Goal: Register for event/course

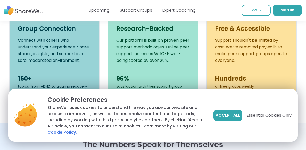
scroll to position [225, 0]
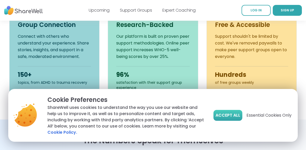
click at [225, 117] on span "Accept All" at bounding box center [228, 115] width 25 height 6
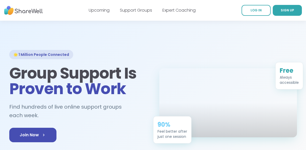
scroll to position [0, 0]
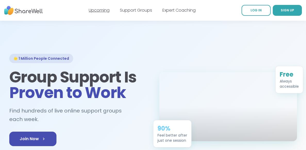
click at [103, 12] on link "Upcoming" at bounding box center [99, 10] width 21 height 6
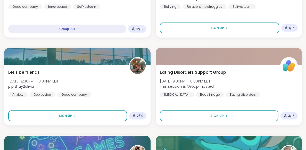
scroll to position [473, 0]
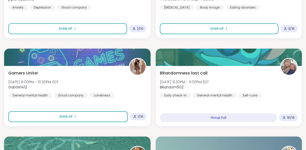
click at [93, 53] on div at bounding box center [77, 57] width 147 height 17
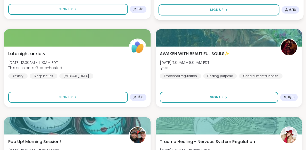
scroll to position [784, 0]
